Goal: Use online tool/utility: Utilize a website feature to perform a specific function

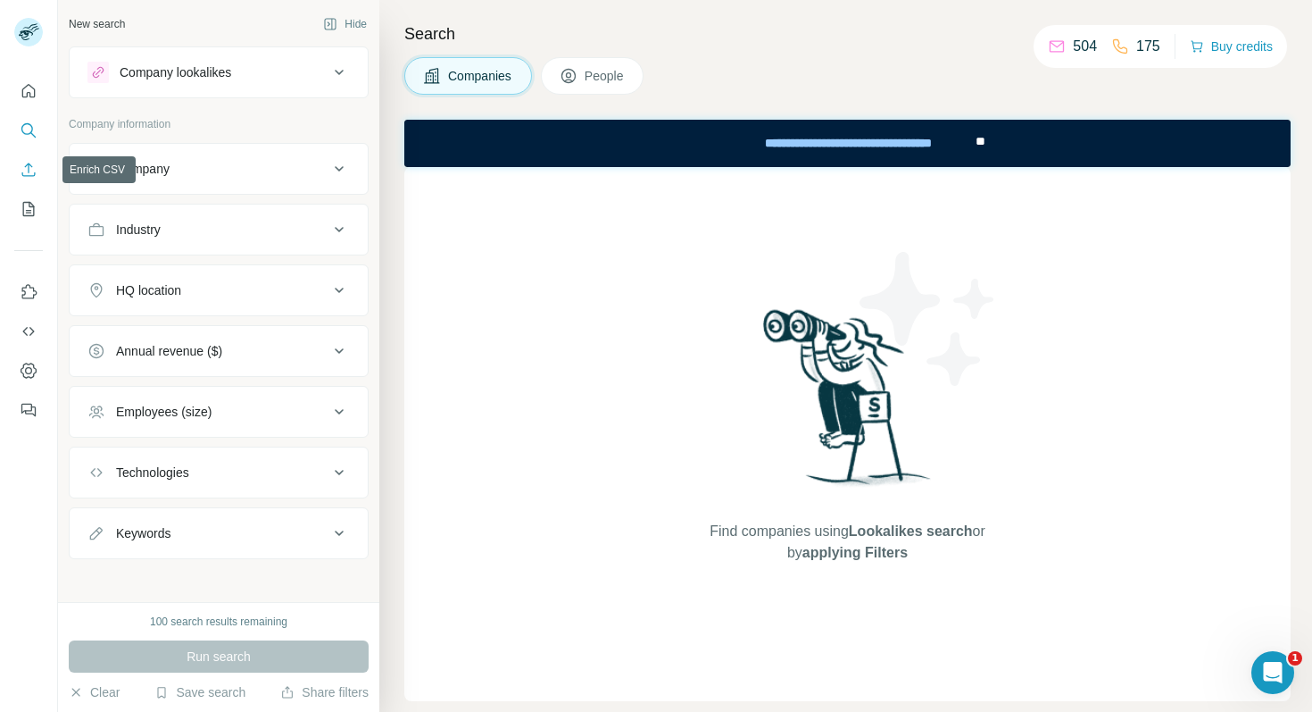
click at [25, 173] on icon "Enrich CSV" at bounding box center [29, 170] width 18 height 18
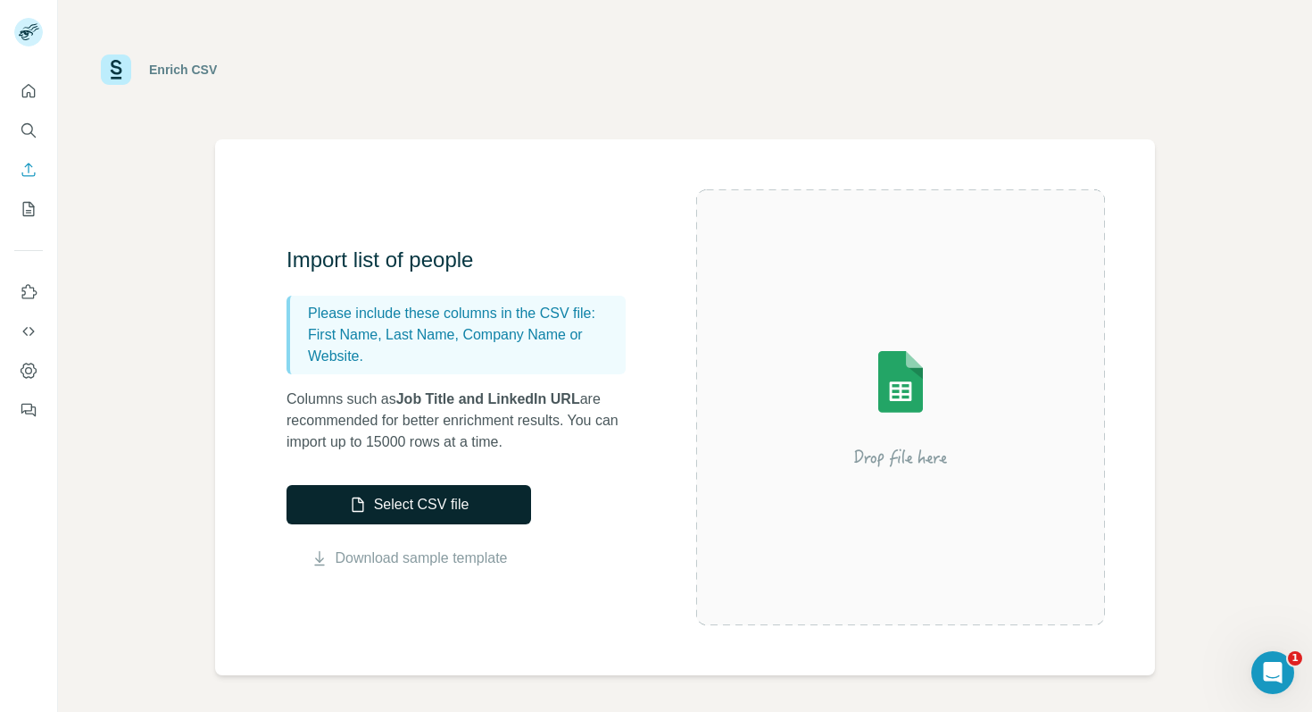
click at [395, 502] on button "Select CSV file" at bounding box center [409, 504] width 245 height 39
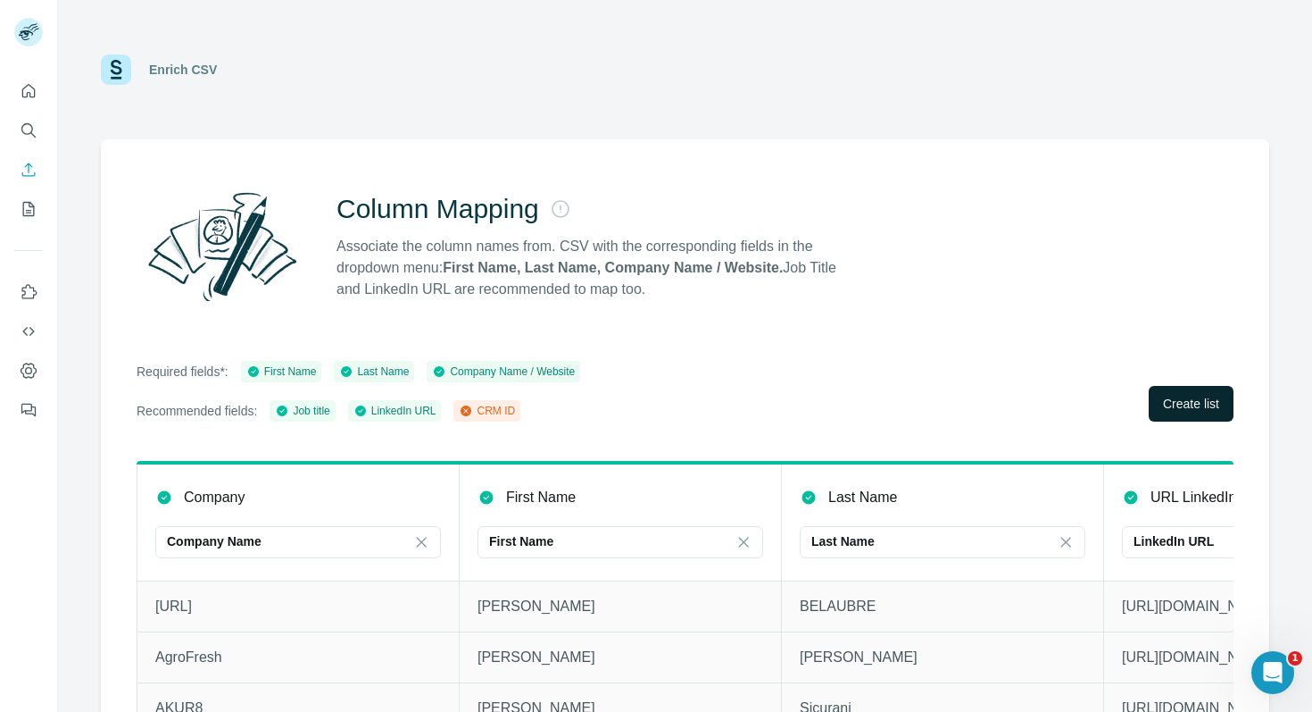
click at [1184, 404] on span "Create list" at bounding box center [1191, 404] width 56 height 18
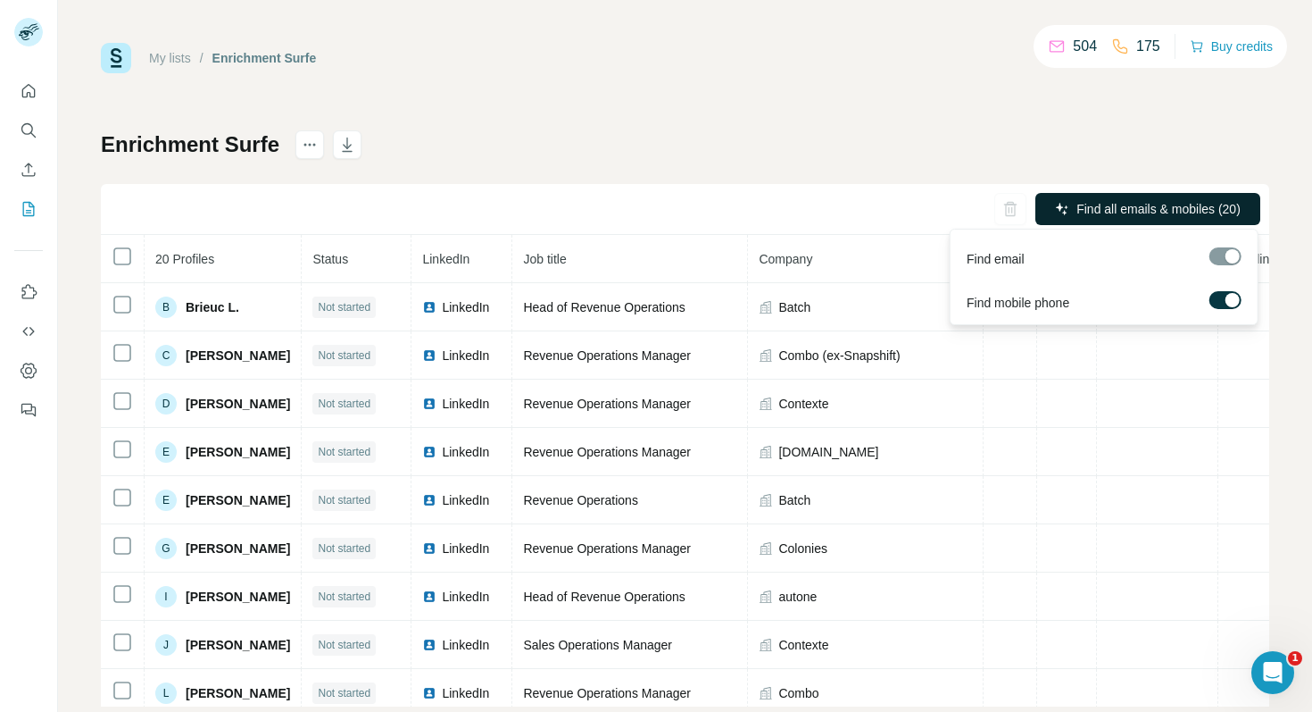
click at [1161, 204] on span "Find all emails & mobiles (20)" at bounding box center [1159, 209] width 164 height 18
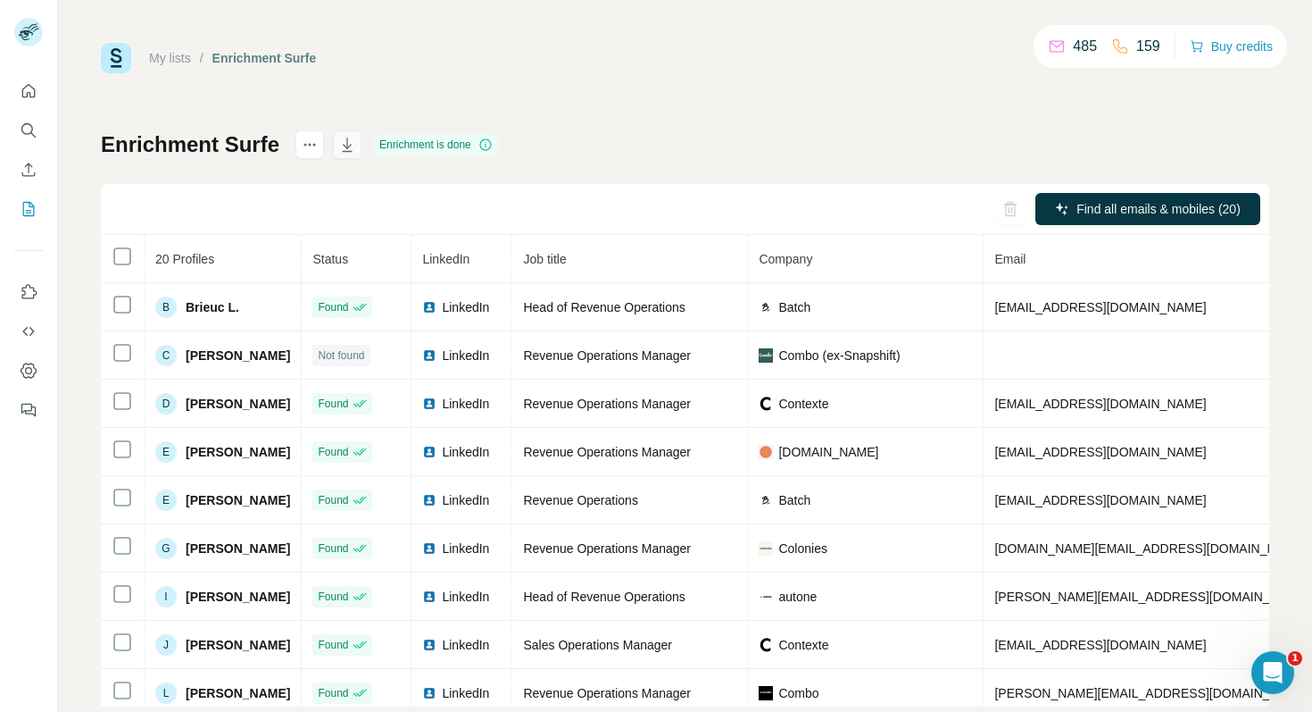
click at [343, 140] on icon "button" at bounding box center [347, 145] width 18 height 18
